Goal: Task Accomplishment & Management: Complete application form

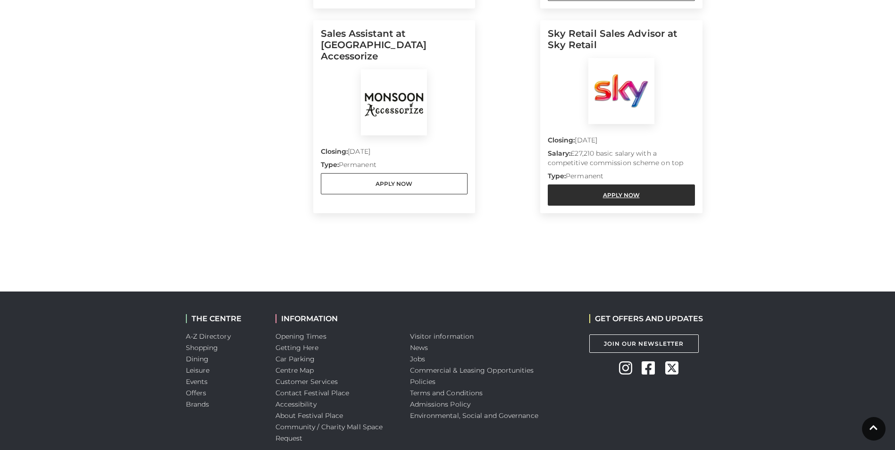
scroll to position [378, 0]
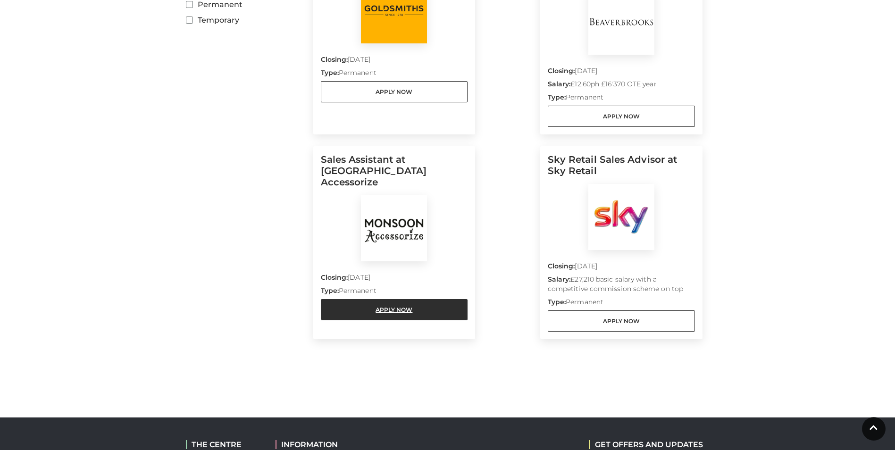
click at [380, 299] on link "Apply Now" at bounding box center [394, 309] width 147 height 21
drag, startPoint x: 429, startPoint y: 295, endPoint x: 439, endPoint y: 262, distance: 34.5
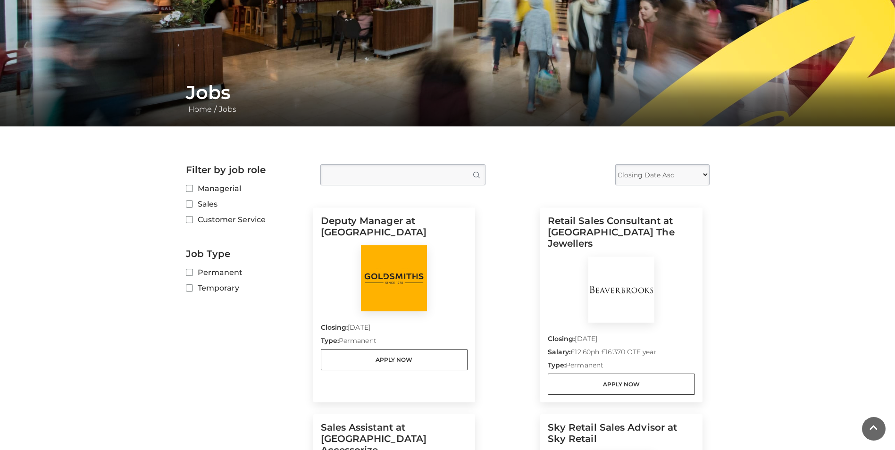
scroll to position [126, 0]
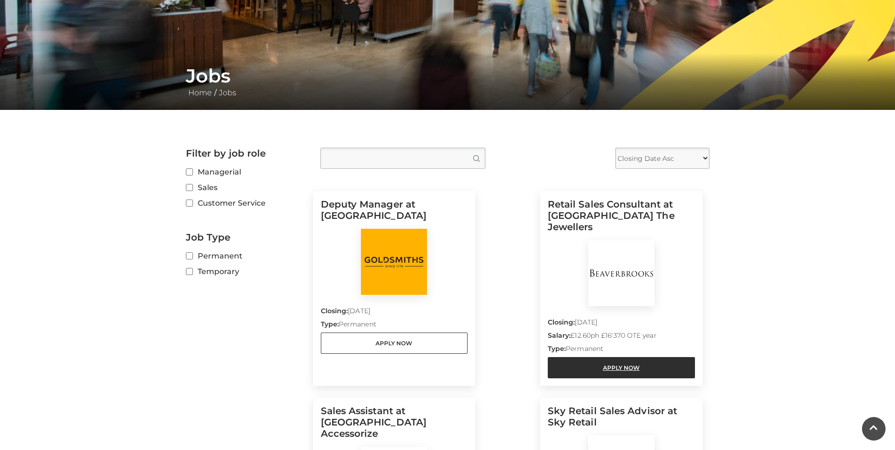
click at [608, 357] on link "Apply Now" at bounding box center [621, 367] width 147 height 21
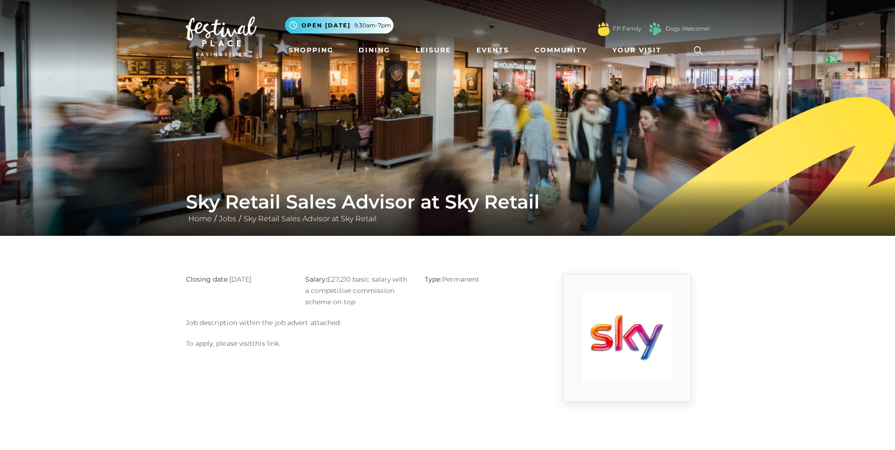
click at [275, 342] on link "this link" at bounding box center [266, 343] width 26 height 8
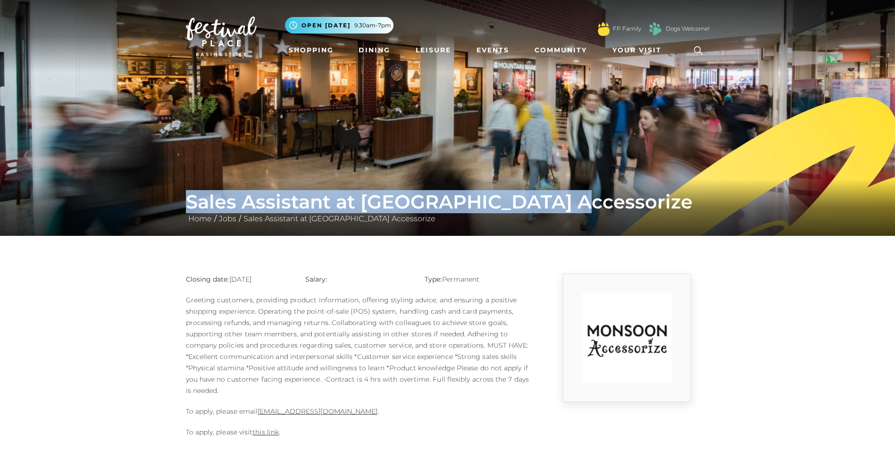
drag, startPoint x: 186, startPoint y: 195, endPoint x: 588, endPoint y: 195, distance: 401.7
click at [588, 195] on h1 "Sales Assistant at Monsoon Accessorize" at bounding box center [448, 202] width 524 height 23
copy h1 "Sales Assistant at Monsoon Accessorize"
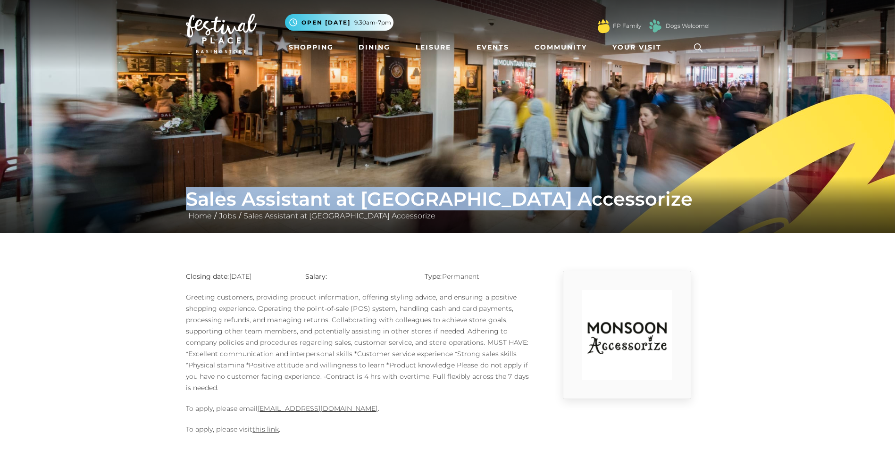
scroll to position [126, 0]
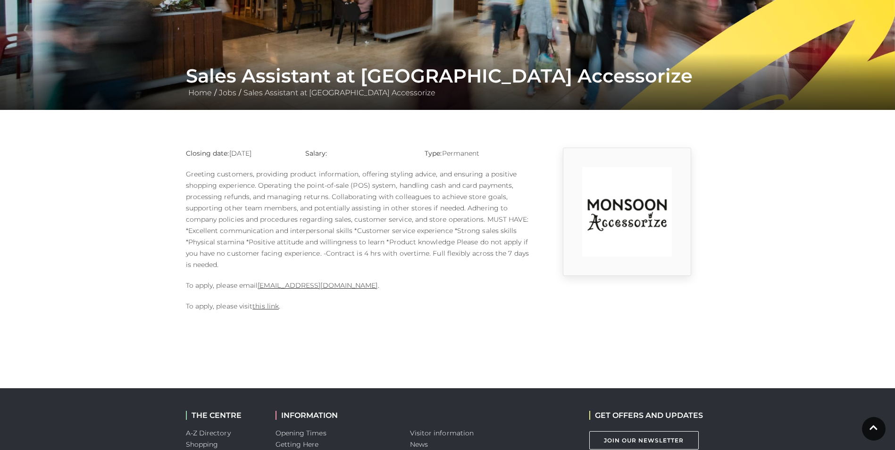
click at [439, 98] on div "Sales Assistant at Monsoon Accessorize Home / Jobs / Sales Assistant at Monsoon…" at bounding box center [448, 82] width 538 height 34
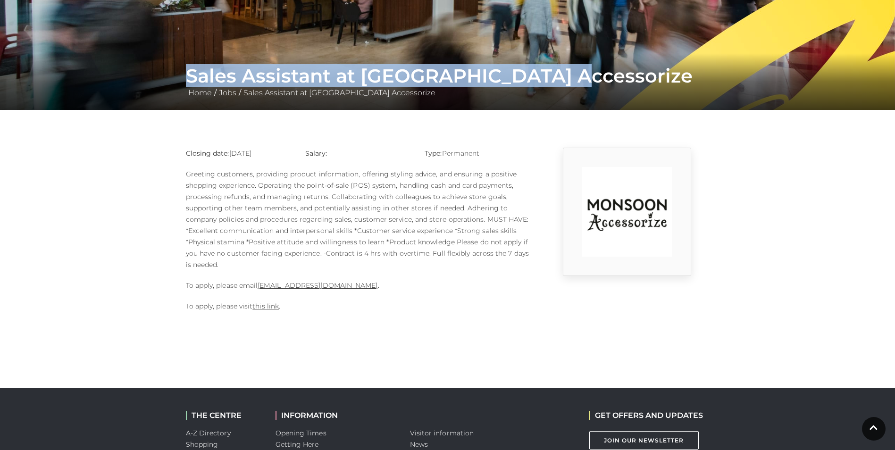
drag, startPoint x: 588, startPoint y: 80, endPoint x: 152, endPoint y: 66, distance: 435.4
click at [152, 66] on div "Sales Assistant at Monsoon Accessorize Home / Jobs / Sales Assistant at Monsoon…" at bounding box center [447, 81] width 895 height 57
copy h1 "Sales Assistant at Monsoon Accessorize"
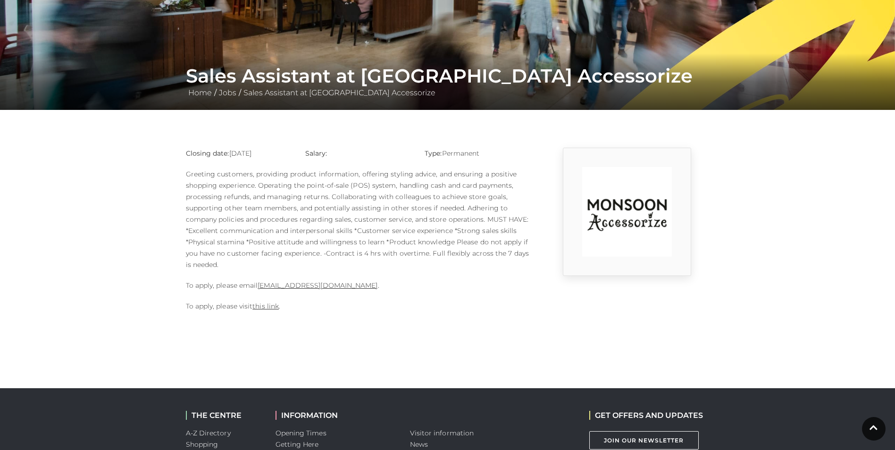
drag, startPoint x: 251, startPoint y: 0, endPoint x: 159, endPoint y: 60, distance: 109.5
click at [126, 183] on main "Sales Assistant at Monsoon Accessorize Home / Jobs / Sales Assistant at Monsoon…" at bounding box center [447, 97] width 895 height 447
